Goal: Task Accomplishment & Management: Manage account settings

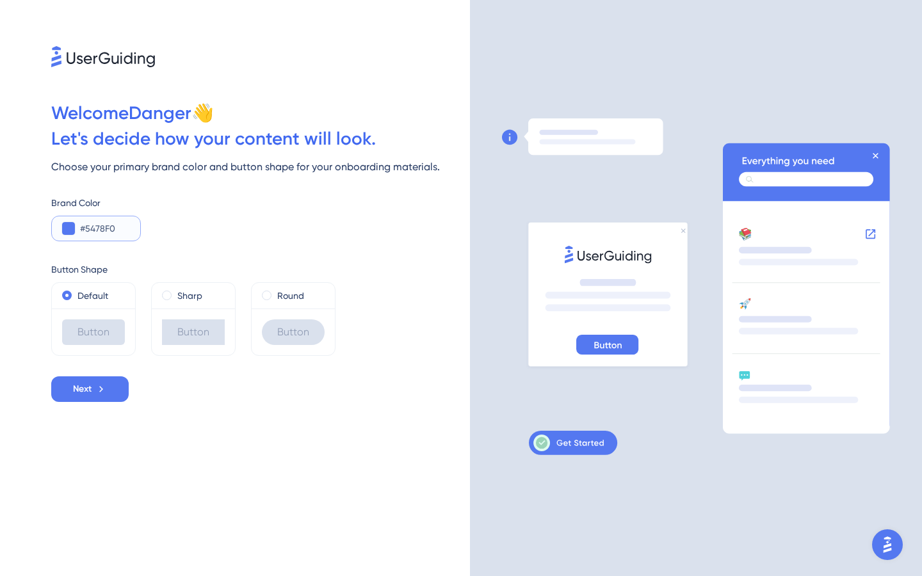
click at [95, 226] on input "#5478F0" at bounding box center [105, 228] width 50 height 15
type input "#4883FF"
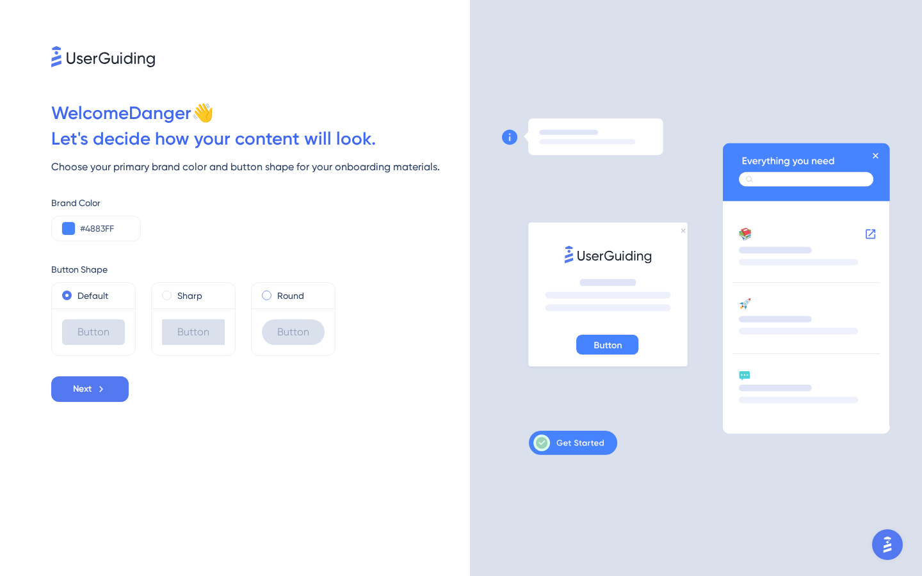
click at [265, 295] on span at bounding box center [267, 296] width 10 height 10
click at [275, 293] on input "radio" at bounding box center [275, 293] width 0 height 0
click at [107, 389] on icon at bounding box center [101, 390] width 12 height 12
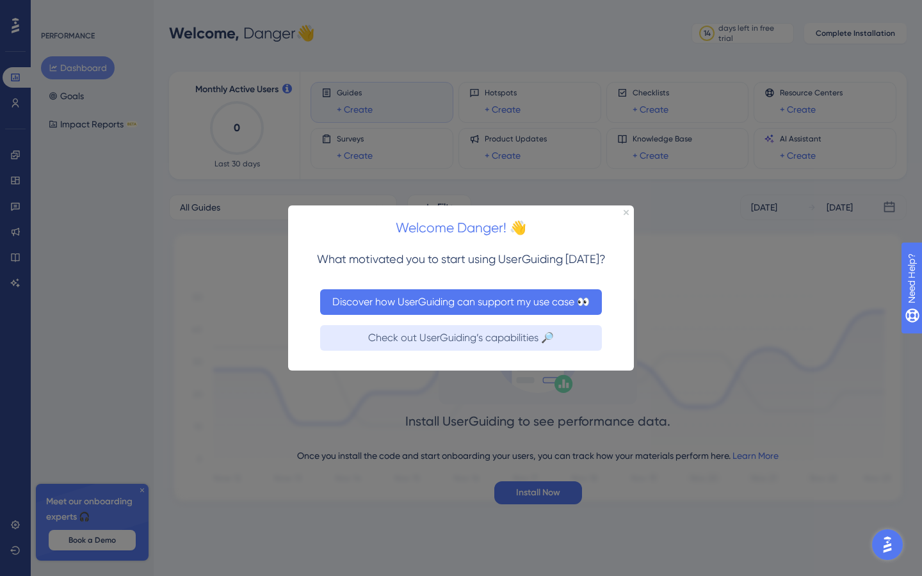
click at [452, 306] on button "Discover how UserGuiding can support my use case 👀" at bounding box center [461, 302] width 282 height 26
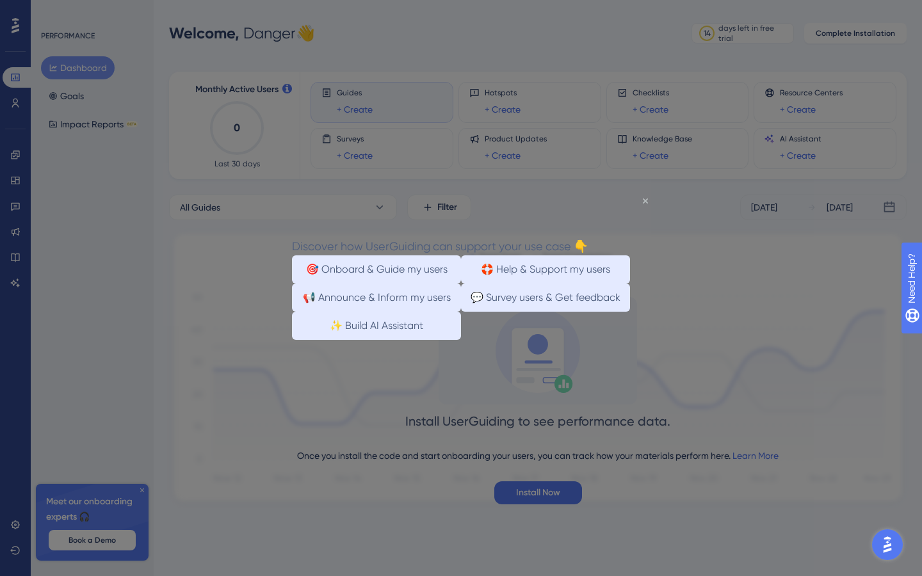
drag, startPoint x: 644, startPoint y: 201, endPoint x: 913, endPoint y: 394, distance: 330.9
click at [644, 201] on icon "Close Preview" at bounding box center [645, 200] width 5 height 5
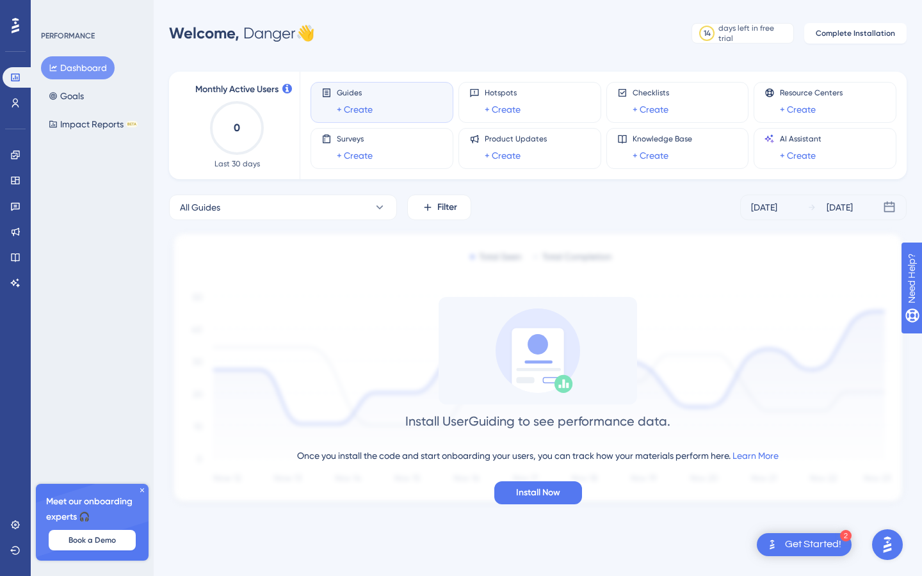
click at [143, 489] on icon at bounding box center [142, 491] width 4 height 4
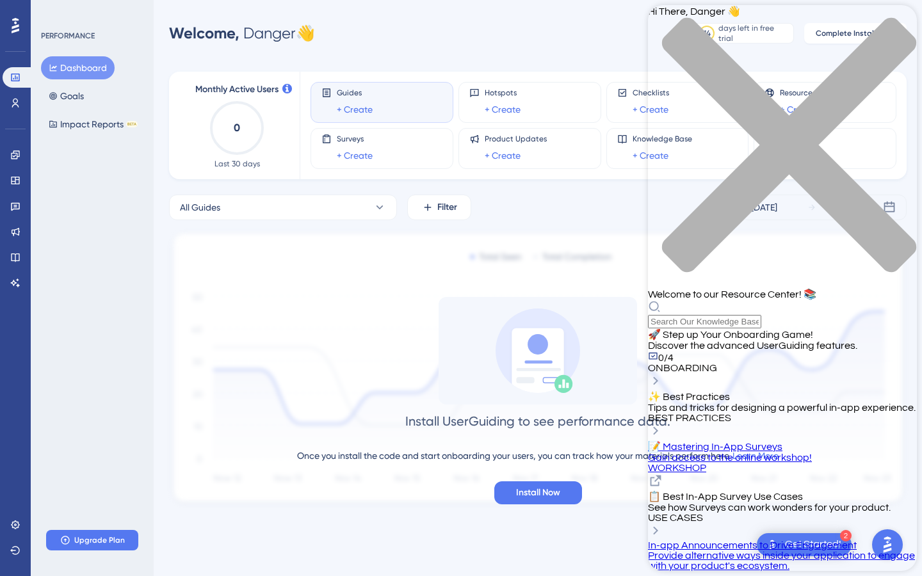
click at [895, 22] on icon "close resource center" at bounding box center [782, 151] width 269 height 269
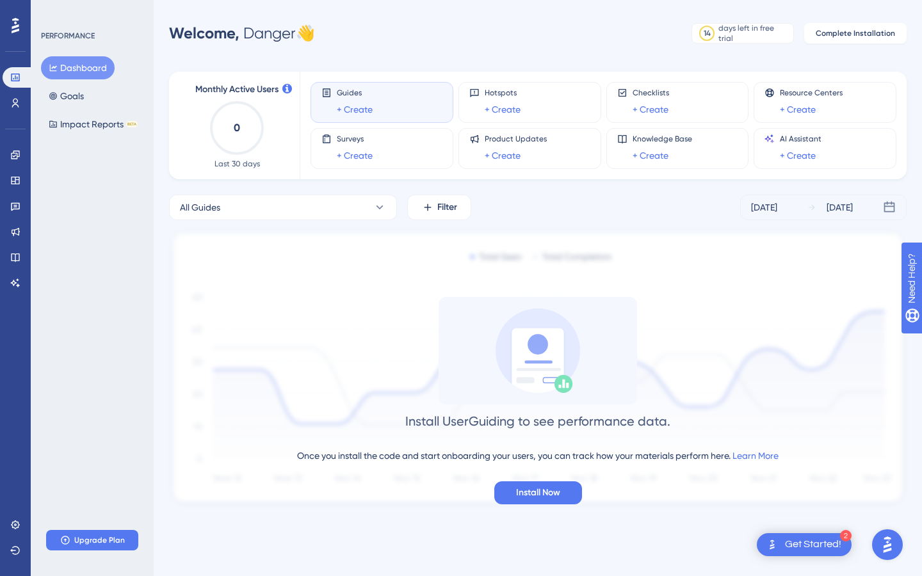
click at [19, 29] on icon at bounding box center [16, 25] width 8 height 15
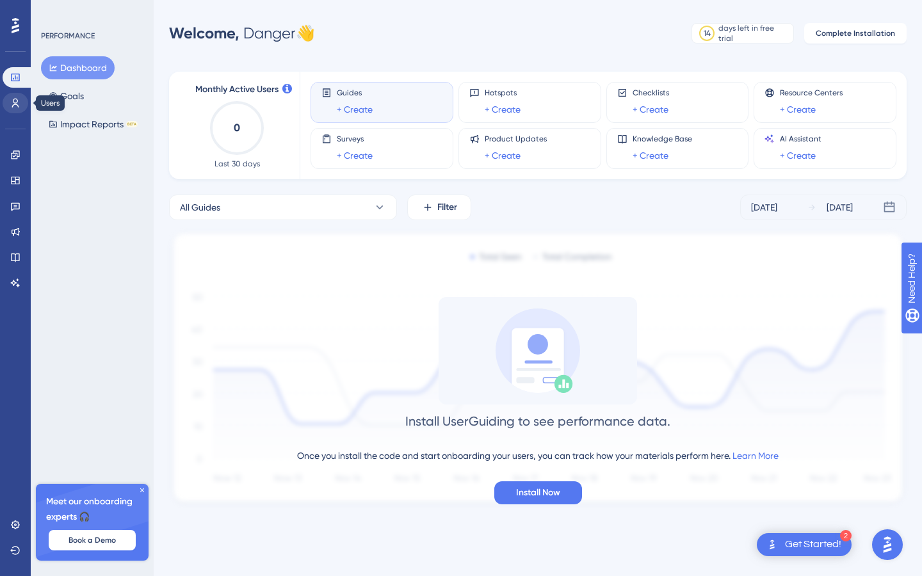
click at [19, 105] on icon at bounding box center [15, 103] width 10 height 10
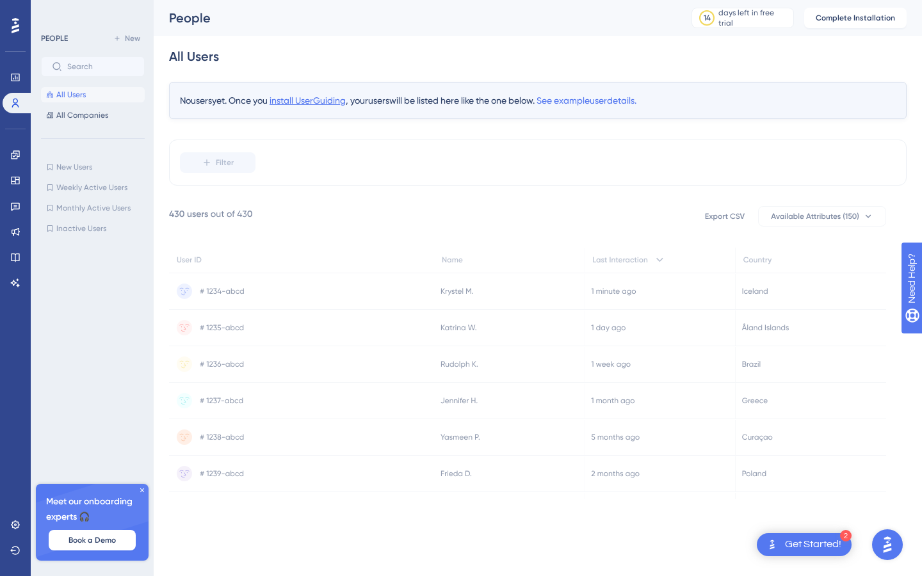
click at [294, 104] on span "install UserGuiding" at bounding box center [308, 100] width 76 height 10
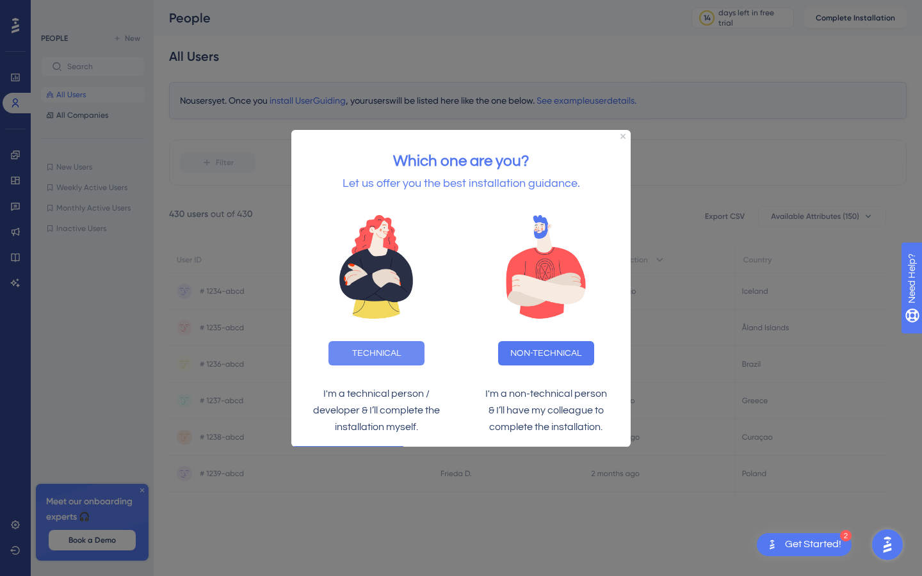
click at [363, 352] on button "TECHNICAL" at bounding box center [377, 353] width 96 height 24
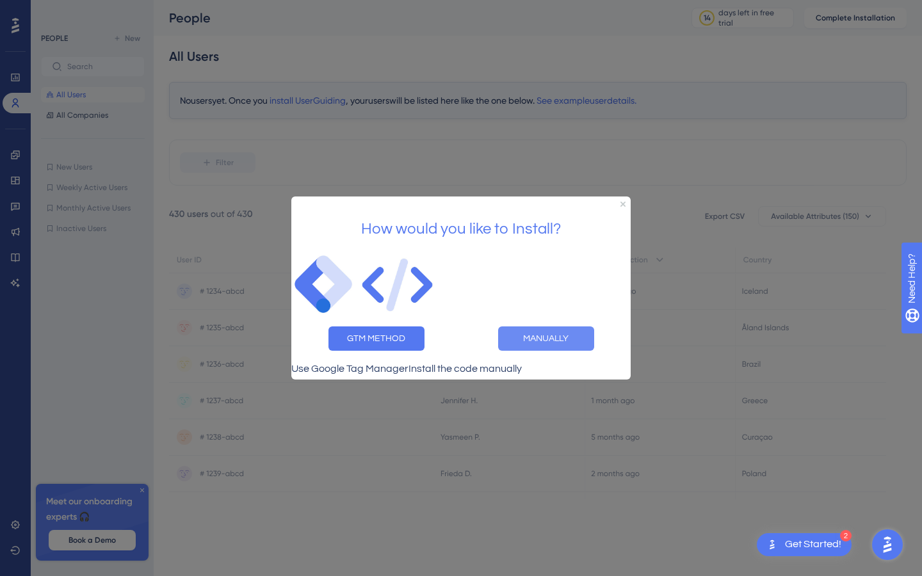
click at [555, 336] on button "MANUALLY" at bounding box center [546, 339] width 96 height 24
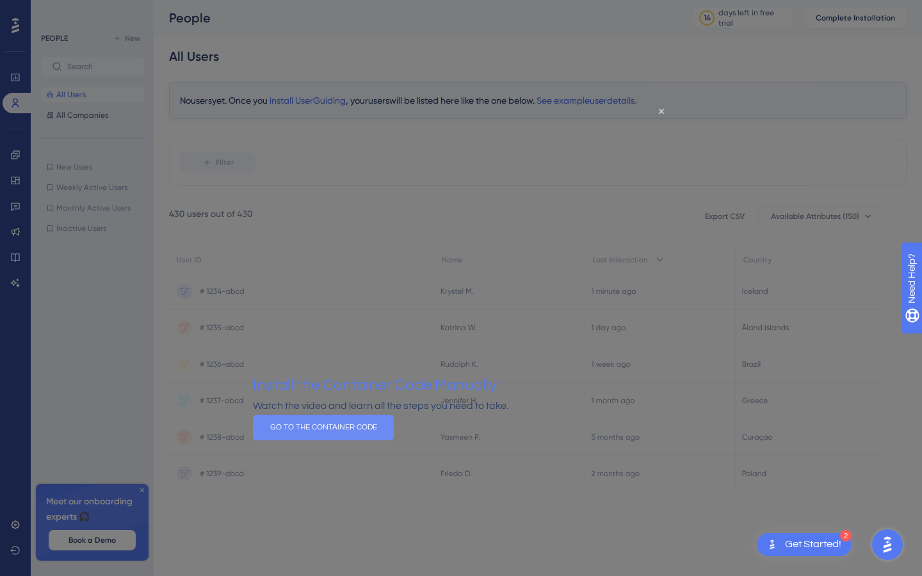
drag, startPoint x: 475, startPoint y: 452, endPoint x: 728, endPoint y: 555, distance: 273.2
click at [394, 441] on button "GO TO THE CONTAINER CODE" at bounding box center [323, 428] width 141 height 26
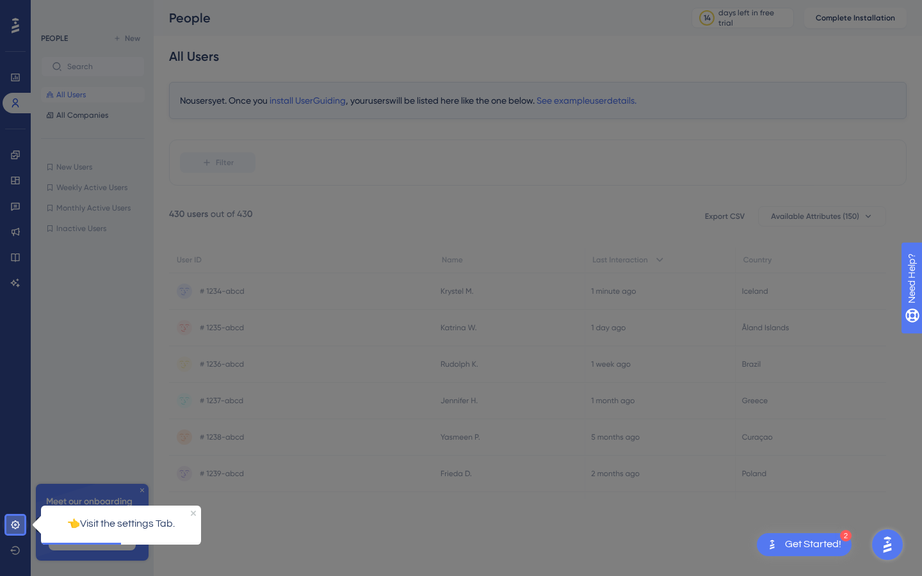
click at [13, 523] on icon at bounding box center [15, 525] width 10 height 10
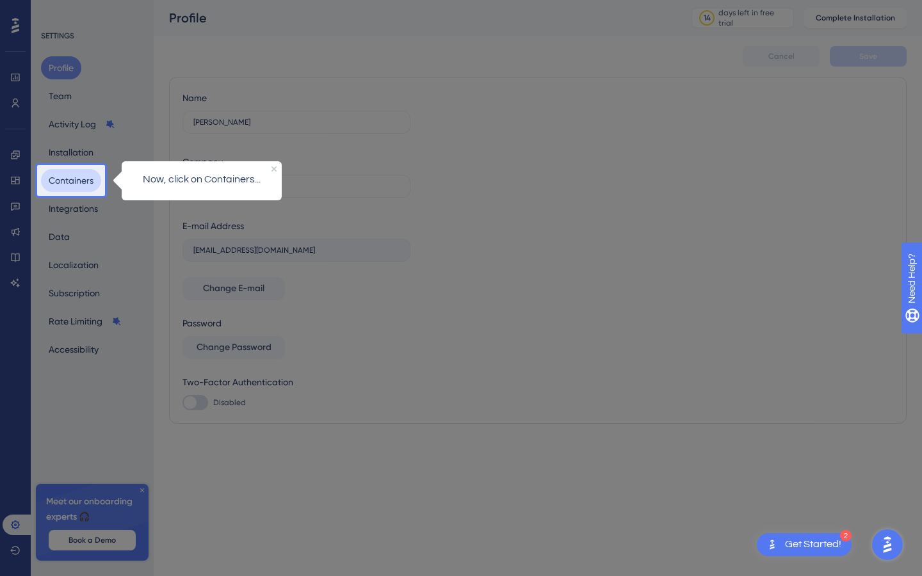
click at [75, 181] on button "Containers" at bounding box center [71, 180] width 60 height 23
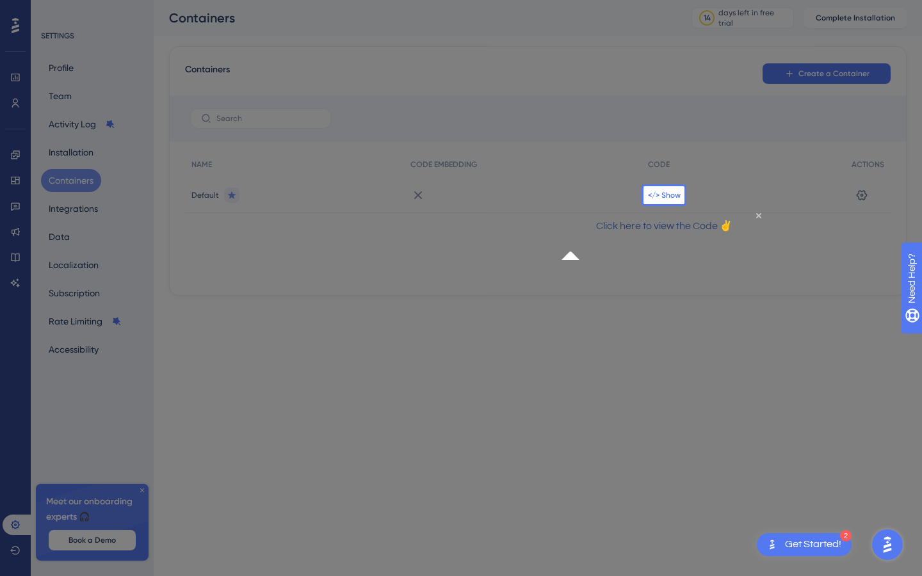
click at [672, 197] on span "</> Show" at bounding box center [664, 195] width 33 height 10
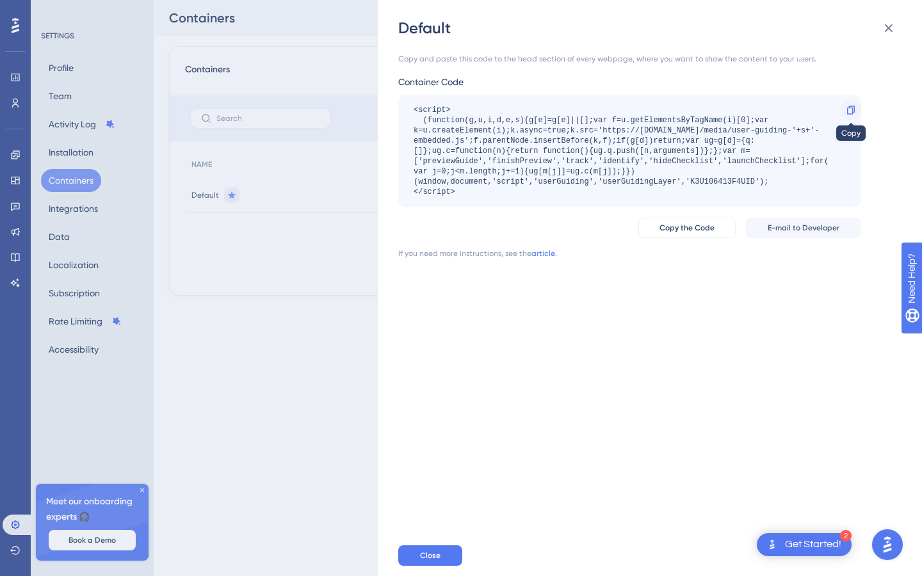
click at [858, 107] on div at bounding box center [851, 110] width 20 height 20
click at [88, 541] on div "Default Copy and paste this code to the head section of every webpage, where yo…" at bounding box center [461, 288] width 922 height 576
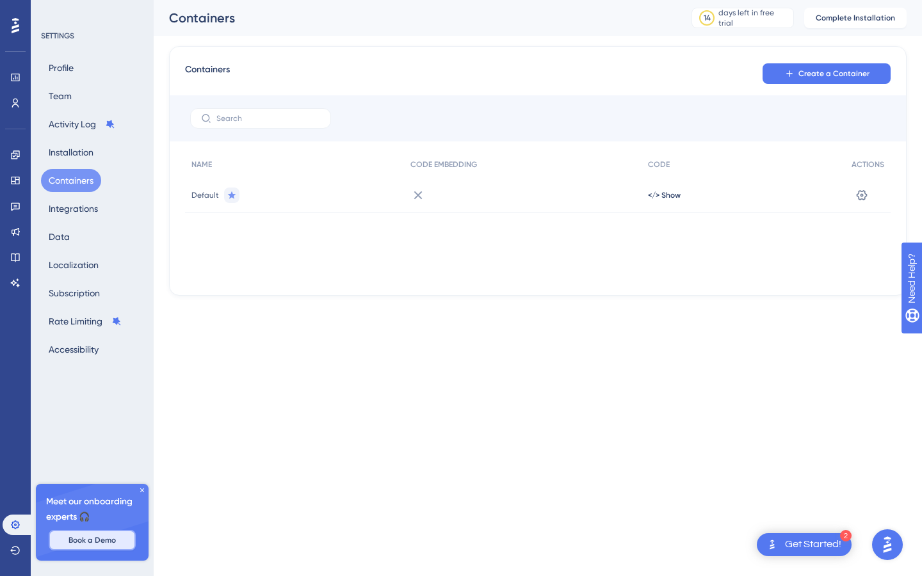
click at [106, 539] on span "Book a Demo" at bounding box center [92, 540] width 47 height 10
click at [67, 94] on button "Team" at bounding box center [60, 96] width 38 height 23
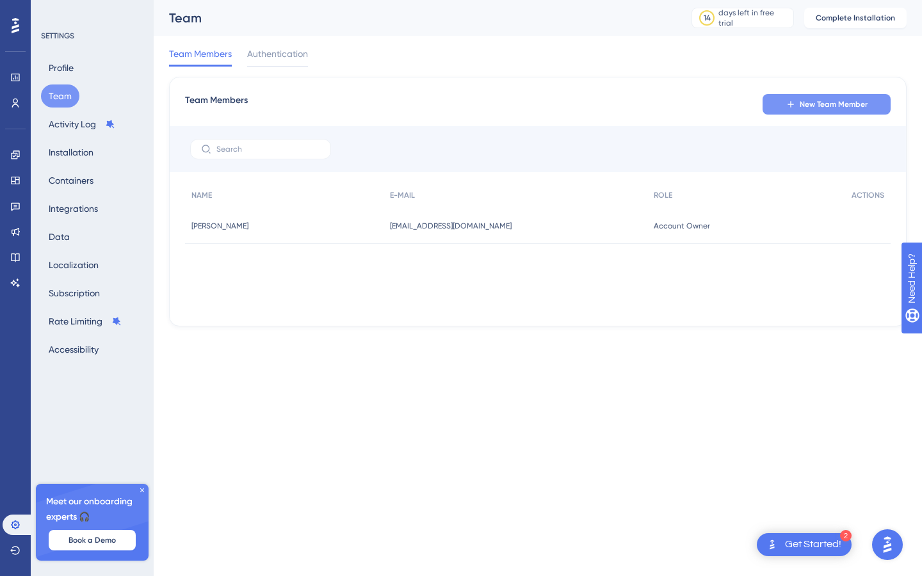
click at [804, 111] on button "New Team Member" at bounding box center [827, 104] width 128 height 20
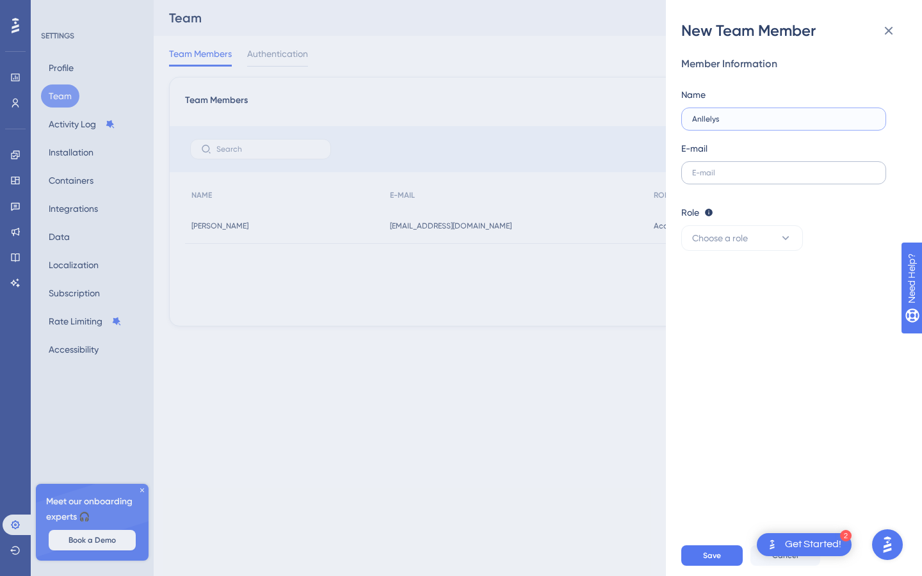
type input "Anllelys"
type input "[EMAIL_ADDRESS][DOMAIN_NAME]"
click at [765, 237] on button "Choose a role" at bounding box center [742, 238] width 122 height 26
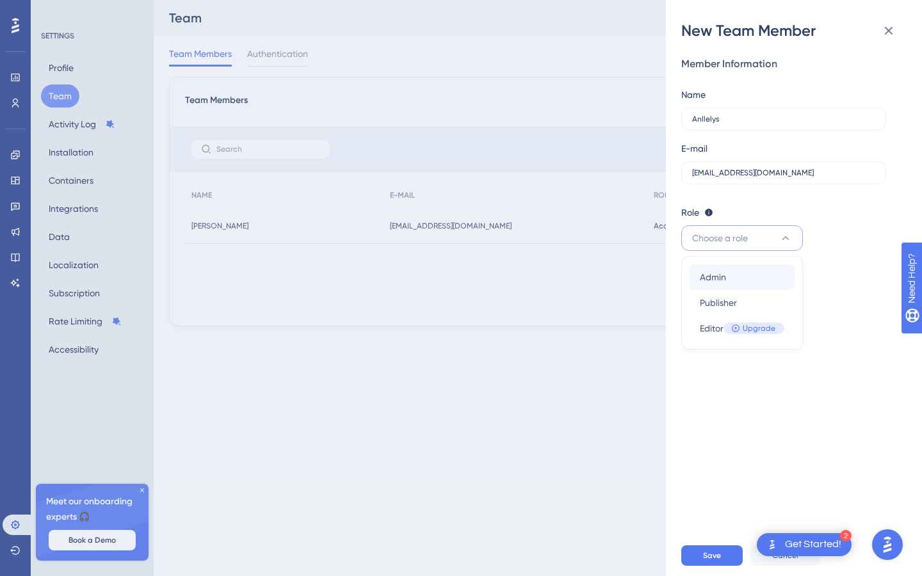
click at [744, 272] on div "Admin Admin" at bounding box center [742, 278] width 85 height 26
click at [718, 561] on button "Save" at bounding box center [711, 556] width 61 height 20
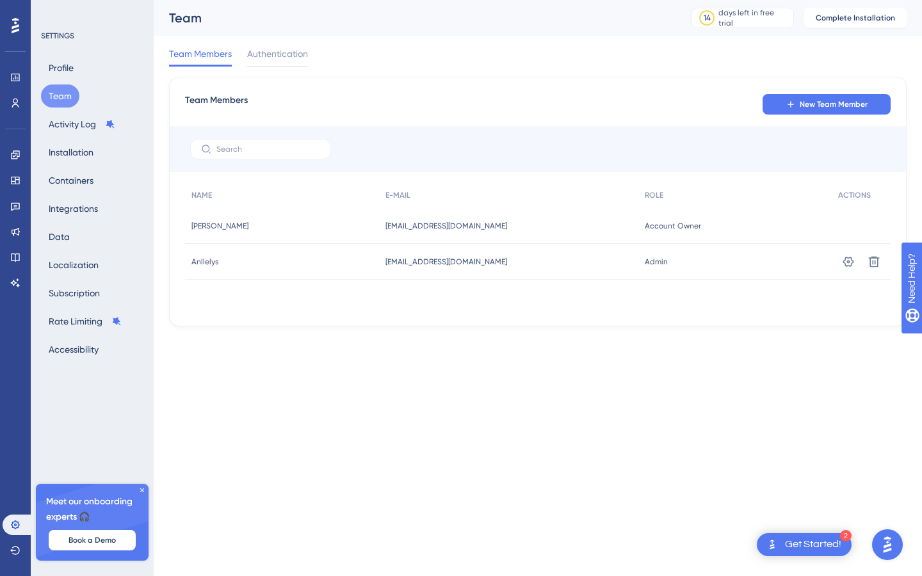
click at [18, 35] on div at bounding box center [15, 25] width 20 height 20
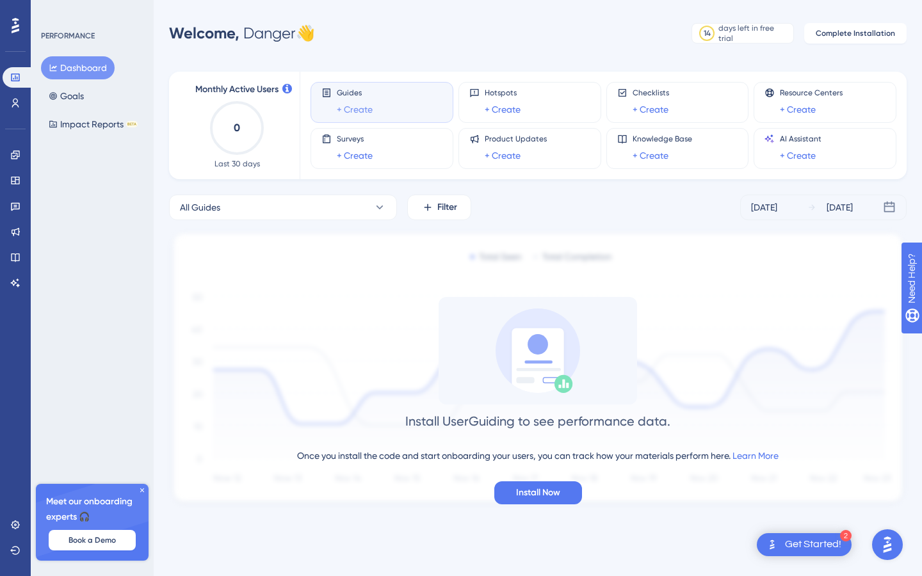
click at [369, 109] on link "+ Create" at bounding box center [355, 109] width 36 height 15
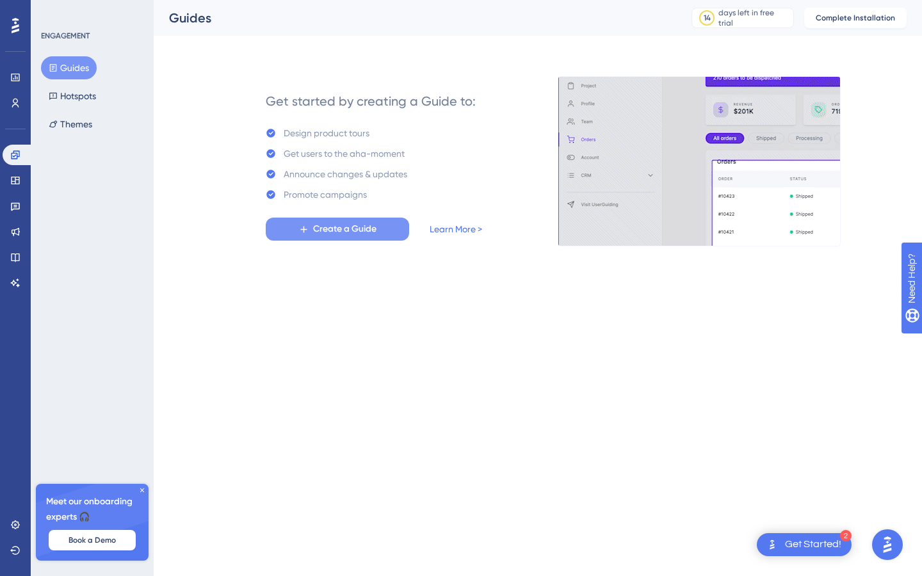
click at [355, 225] on span "Create a Guide" at bounding box center [344, 229] width 63 height 15
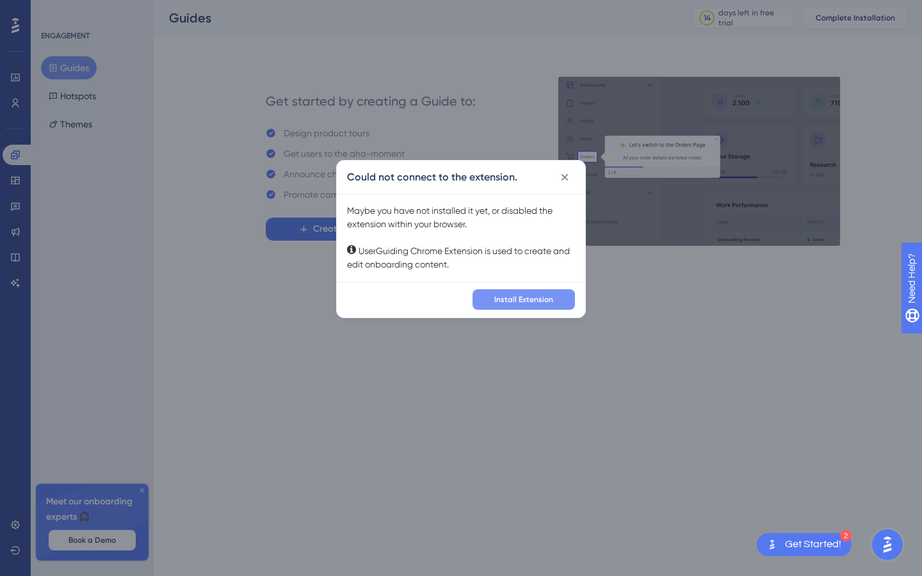
click at [530, 300] on span "Install Extension" at bounding box center [523, 300] width 59 height 10
